Goal: Task Accomplishment & Management: Manage account settings

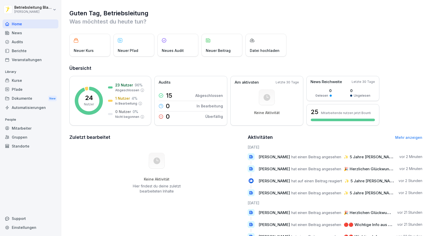
click at [22, 35] on div "News" at bounding box center [31, 32] width 56 height 9
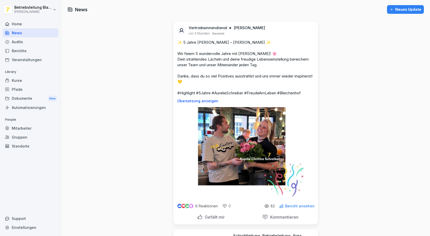
click at [28, 43] on div "Audits" at bounding box center [31, 41] width 56 height 9
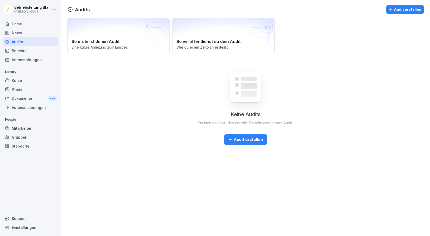
click at [31, 47] on div "Berichte" at bounding box center [31, 50] width 56 height 9
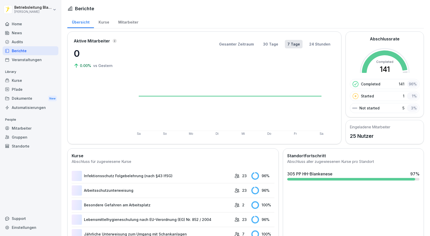
click at [31, 53] on div "Berichte" at bounding box center [31, 50] width 56 height 9
click at [31, 59] on div "Veranstaltungen" at bounding box center [31, 59] width 56 height 9
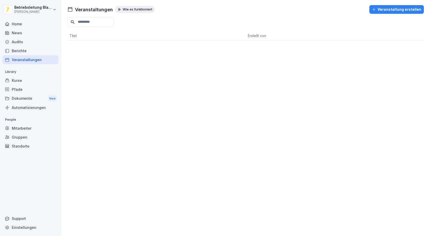
click at [22, 83] on div "Kurse" at bounding box center [31, 80] width 56 height 9
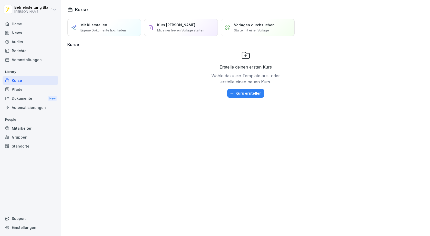
click at [24, 125] on div "Mitarbeiter" at bounding box center [31, 128] width 56 height 9
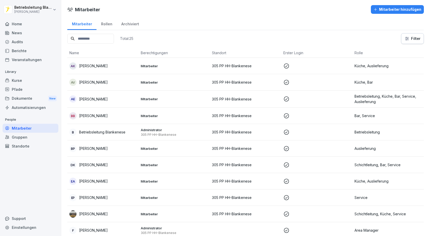
click at [135, 23] on div "Archiviert" at bounding box center [130, 23] width 27 height 13
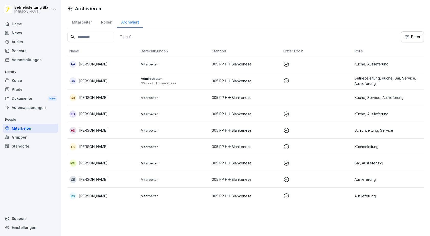
click at [102, 24] on div "Rollen" at bounding box center [106, 21] width 20 height 13
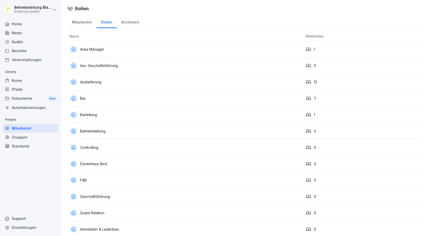
click at [78, 26] on div "Mitarbeiter" at bounding box center [81, 21] width 29 height 13
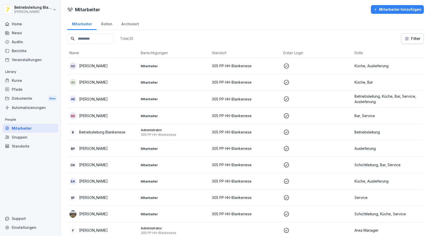
click at [151, 100] on p "Mitarbeiter" at bounding box center [174, 99] width 67 height 5
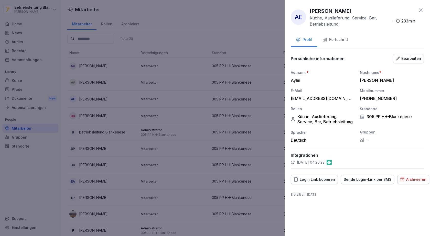
click at [342, 41] on div "Fortschritt" at bounding box center [335, 40] width 26 height 6
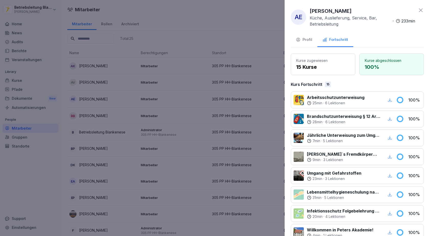
click at [160, 53] on div at bounding box center [215, 118] width 430 height 236
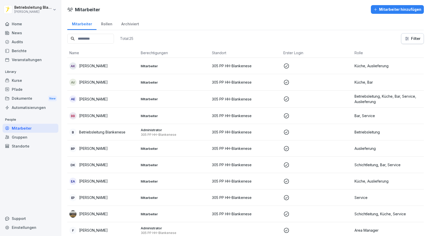
click at [120, 66] on div "AK [PERSON_NAME]" at bounding box center [102, 65] width 67 height 7
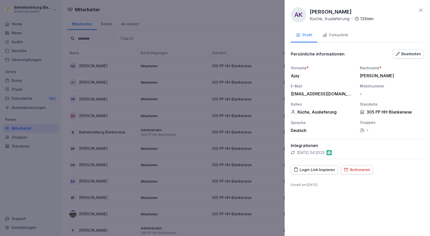
click at [335, 39] on button "Fortschritt" at bounding box center [335, 36] width 36 height 14
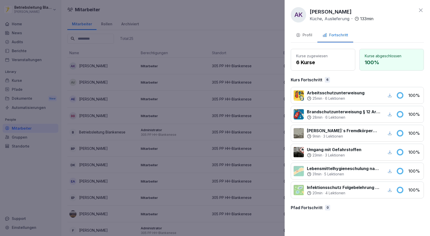
click at [127, 64] on div at bounding box center [215, 118] width 430 height 236
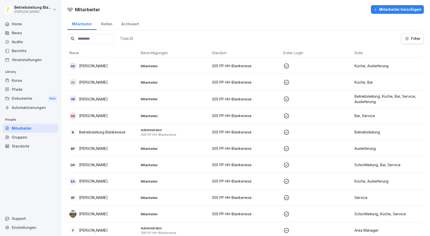
click at [103, 87] on td "AV [PERSON_NAME]" at bounding box center [102, 82] width 71 height 16
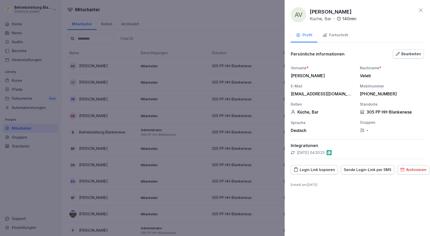
click at [332, 37] on div "Fortschritt" at bounding box center [335, 35] width 26 height 6
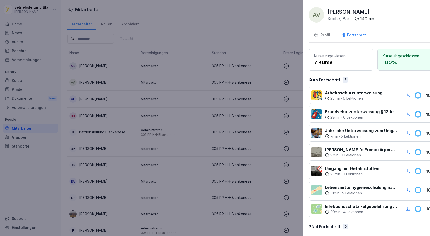
drag, startPoint x: 126, startPoint y: 97, endPoint x: 110, endPoint y: 115, distance: 24.1
click at [125, 97] on div at bounding box center [215, 118] width 430 height 236
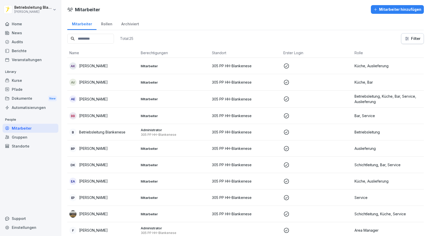
click at [107, 116] on div "BB [PERSON_NAME]" at bounding box center [102, 115] width 67 height 7
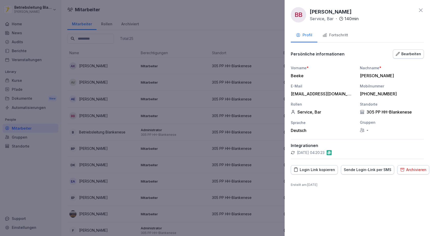
click at [332, 35] on div "Fortschritt" at bounding box center [335, 35] width 26 height 6
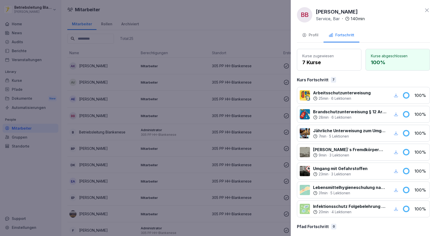
click at [198, 139] on div at bounding box center [215, 118] width 430 height 236
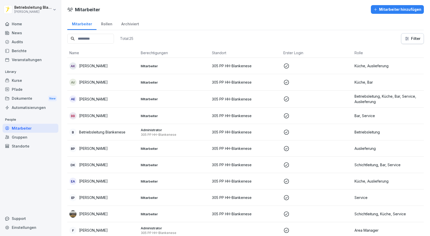
click at [128, 137] on td "B Betriebsleitung Blankenese" at bounding box center [102, 132] width 71 height 16
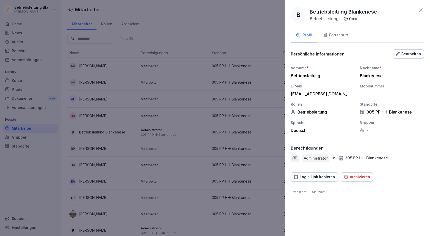
click at [241, 55] on div at bounding box center [215, 118] width 430 height 236
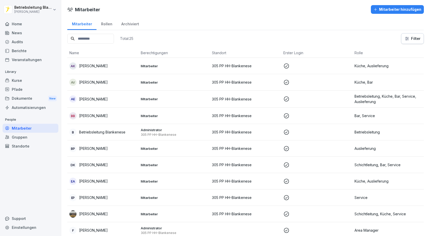
click at [136, 150] on td "BP [PERSON_NAME]" at bounding box center [102, 148] width 71 height 16
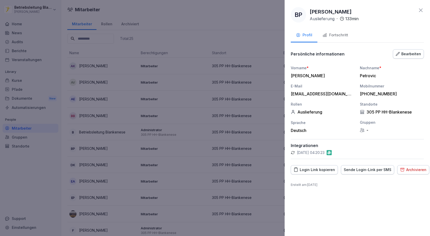
click at [340, 38] on div "Fortschritt" at bounding box center [335, 35] width 26 height 6
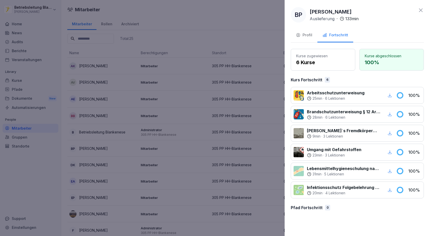
click at [243, 91] on div at bounding box center [215, 118] width 430 height 236
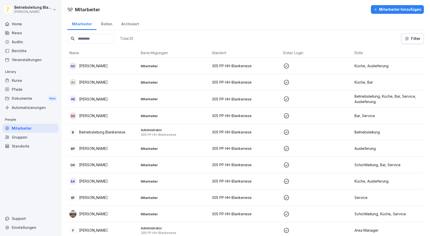
click at [108, 165] on p "[PERSON_NAME]" at bounding box center [93, 164] width 29 height 5
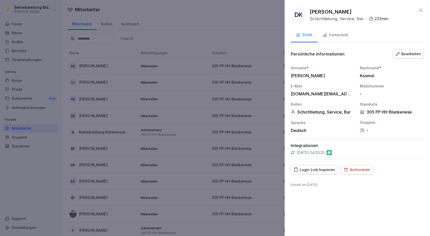
click at [342, 32] on button "Fortschritt" at bounding box center [335, 36] width 36 height 14
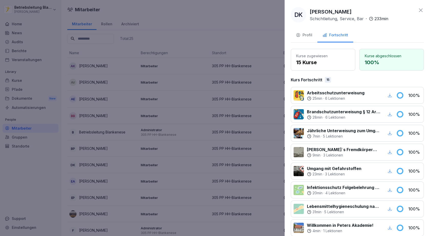
click at [196, 122] on div at bounding box center [215, 118] width 430 height 236
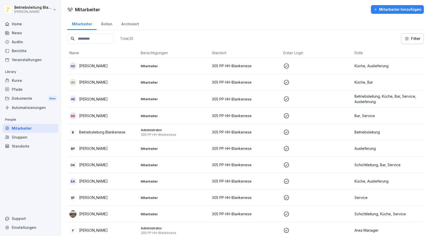
click at [131, 196] on div "EP [PERSON_NAME]" at bounding box center [102, 197] width 67 height 7
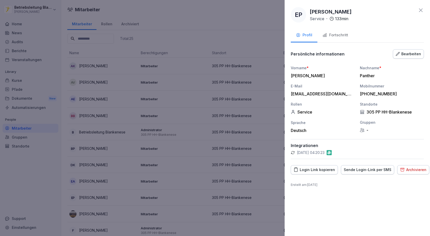
click at [352, 37] on button "Fortschritt" at bounding box center [335, 36] width 36 height 14
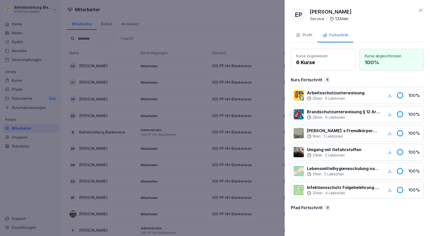
click at [267, 107] on div at bounding box center [215, 118] width 430 height 236
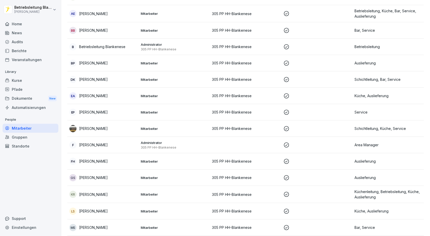
scroll to position [102, 0]
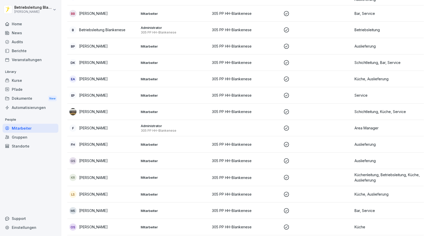
click at [100, 109] on p "[PERSON_NAME]" at bounding box center [93, 111] width 29 height 5
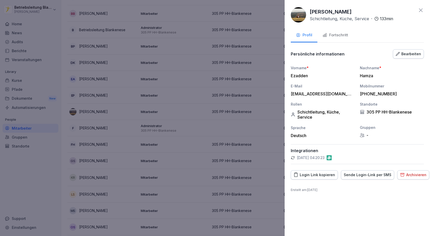
click at [344, 35] on div "Fortschritt" at bounding box center [335, 35] width 26 height 6
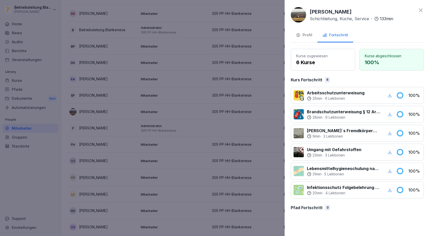
click at [128, 94] on div at bounding box center [215, 118] width 430 height 236
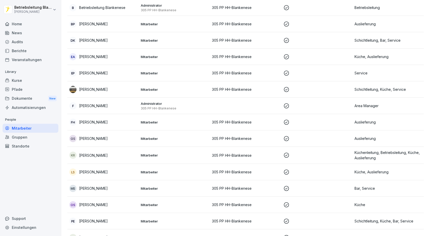
scroll to position [153, 0]
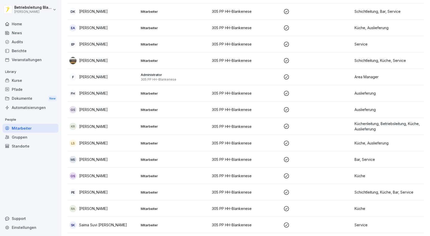
click at [99, 113] on td "GS [PERSON_NAME]" at bounding box center [102, 110] width 71 height 16
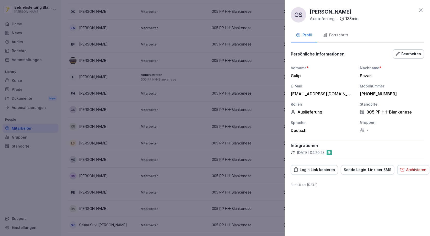
click at [342, 38] on button "Fortschritt" at bounding box center [335, 36] width 36 height 14
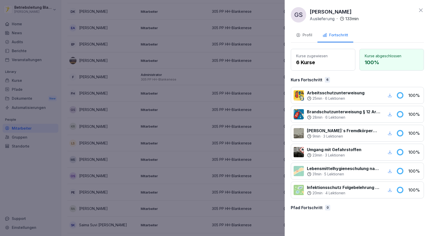
click at [227, 102] on div at bounding box center [215, 118] width 430 height 236
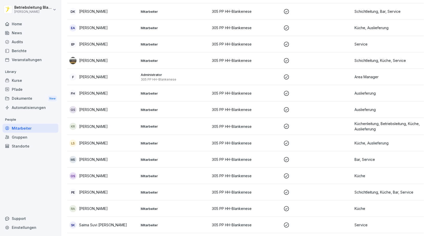
click at [87, 128] on p "[PERSON_NAME]" at bounding box center [93, 126] width 29 height 5
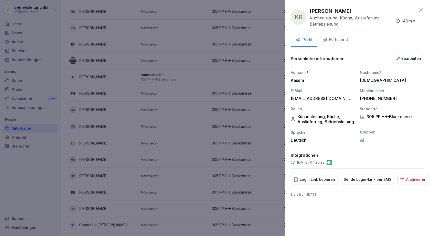
click at [341, 35] on button "Fortschritt" at bounding box center [335, 40] width 36 height 14
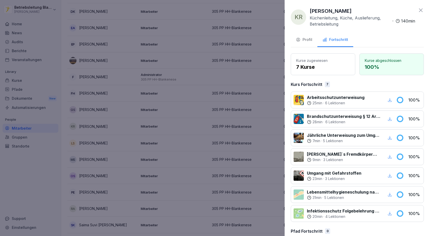
drag, startPoint x: 211, startPoint y: 93, endPoint x: 178, endPoint y: 122, distance: 43.8
click at [211, 94] on div at bounding box center [215, 118] width 430 height 236
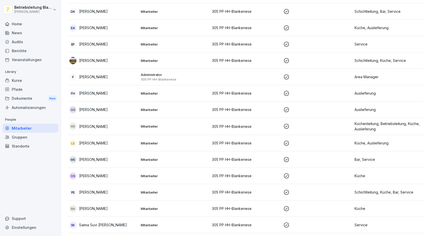
click at [99, 145] on p "[PERSON_NAME]" at bounding box center [93, 142] width 29 height 5
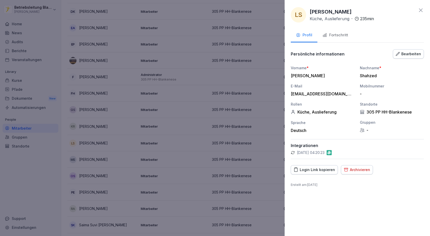
click at [338, 34] on div "Fortschritt" at bounding box center [335, 35] width 26 height 6
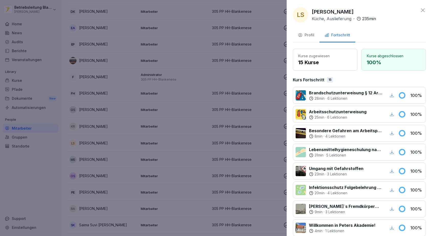
click at [237, 132] on div at bounding box center [215, 118] width 430 height 236
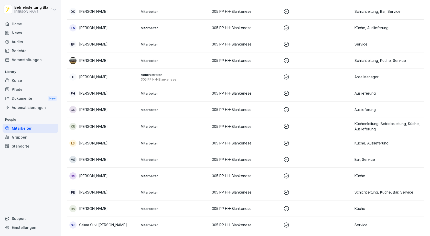
click at [118, 163] on div "MS [PERSON_NAME]" at bounding box center [102, 159] width 67 height 7
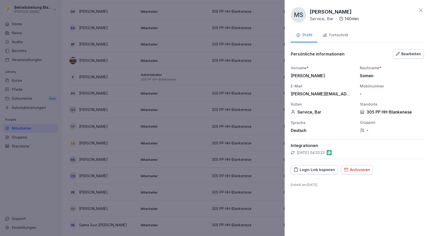
click at [346, 37] on div "Fortschritt" at bounding box center [335, 35] width 26 height 6
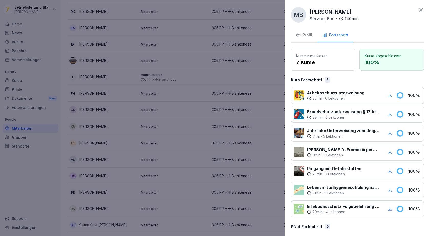
click at [244, 97] on div at bounding box center [215, 118] width 430 height 236
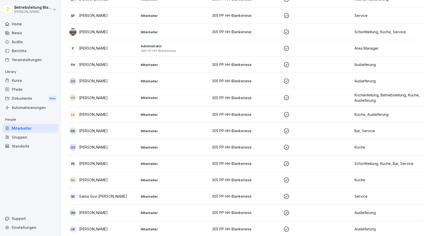
scroll to position [240, 0]
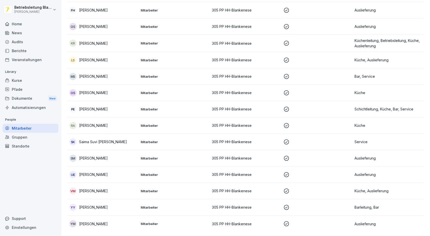
click at [96, 90] on p "[PERSON_NAME]" at bounding box center [93, 92] width 29 height 5
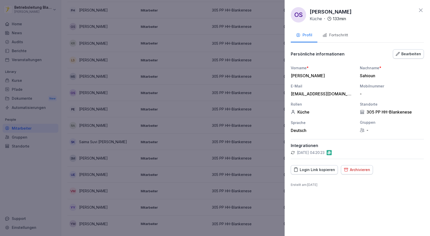
click at [326, 38] on button "Fortschritt" at bounding box center [335, 36] width 36 height 14
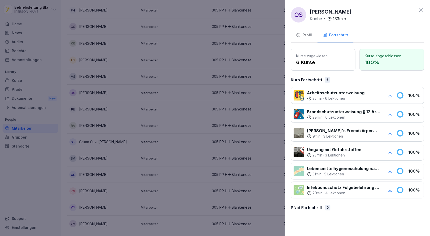
click at [201, 141] on div at bounding box center [215, 118] width 430 height 236
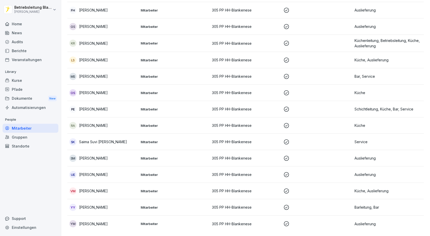
click at [107, 106] on div "PE Parnaz [DEMOGRAPHIC_DATA]" at bounding box center [102, 109] width 67 height 7
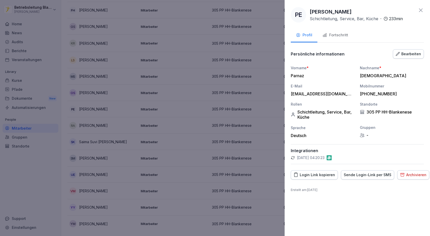
click at [329, 35] on div "Fortschritt" at bounding box center [335, 35] width 26 height 6
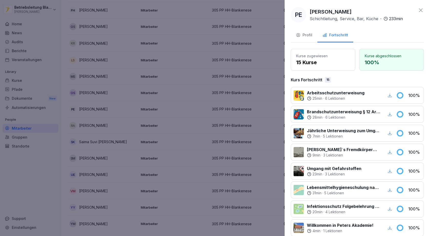
click at [227, 114] on div at bounding box center [215, 118] width 430 height 236
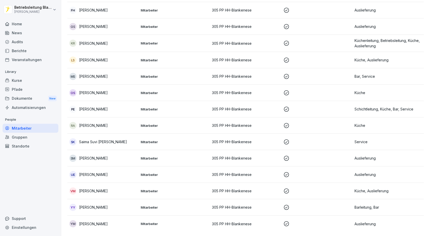
click at [146, 126] on td "Mitarbeiter" at bounding box center [174, 125] width 71 height 16
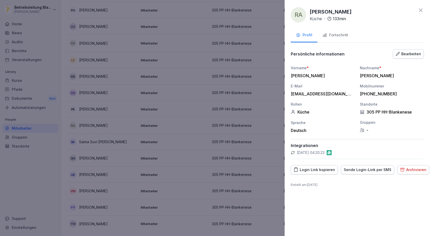
click at [329, 36] on div "Fortschritt" at bounding box center [335, 35] width 26 height 6
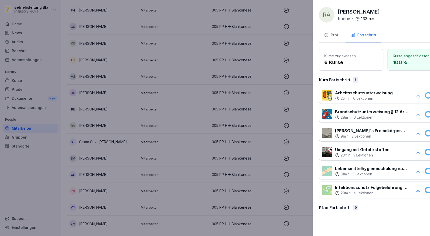
click at [218, 111] on div at bounding box center [215, 118] width 430 height 236
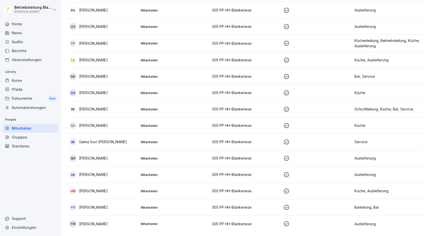
click at [141, 166] on td "Mitarbeiter" at bounding box center [174, 174] width 71 height 16
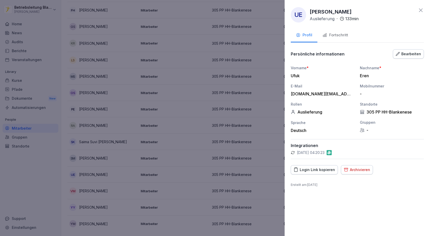
click at [338, 37] on div "Fortschritt" at bounding box center [335, 35] width 26 height 6
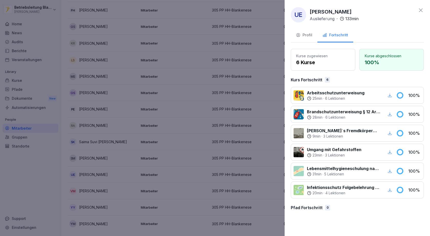
click at [276, 78] on div at bounding box center [215, 118] width 430 height 236
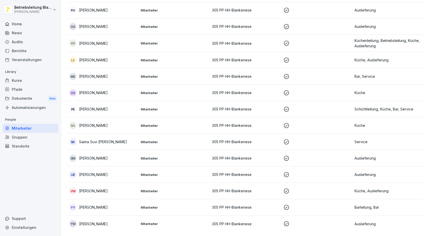
click at [118, 139] on p "Saima Suvi [PERSON_NAME]" at bounding box center [103, 141] width 48 height 5
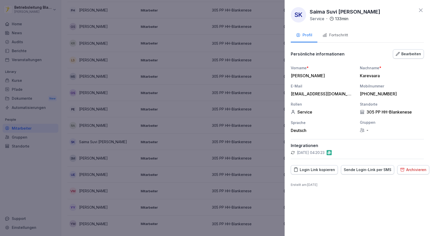
drag, startPoint x: 340, startPoint y: 34, endPoint x: 331, endPoint y: 37, distance: 9.1
click at [340, 34] on div "Fortschritt" at bounding box center [335, 35] width 26 height 6
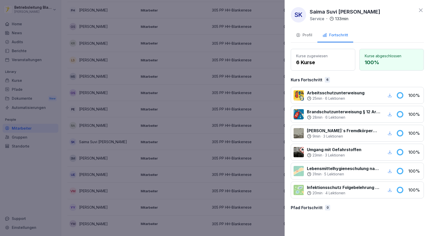
click at [184, 77] on div at bounding box center [215, 118] width 430 height 236
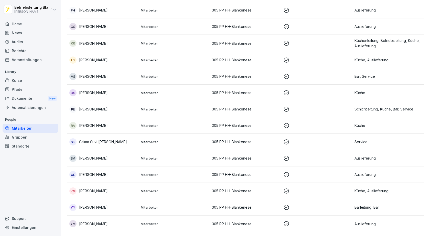
click at [106, 208] on td "[PERSON_NAME]" at bounding box center [102, 207] width 71 height 16
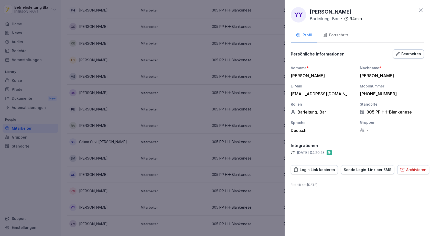
click at [333, 33] on div "Fortschritt" at bounding box center [335, 35] width 26 height 6
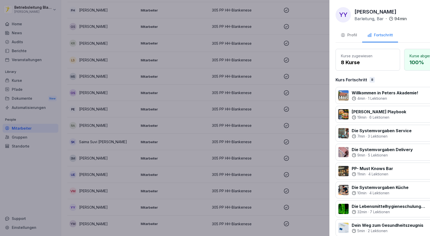
click at [253, 69] on div at bounding box center [215, 118] width 430 height 236
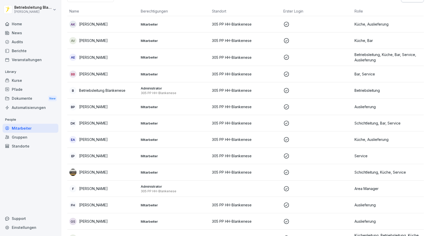
scroll to position [0, 0]
